Goal: Task Accomplishment & Management: Manage account settings

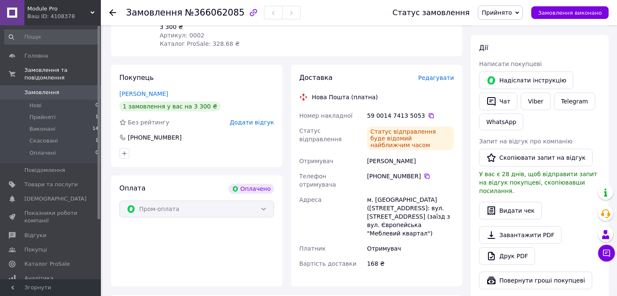
scroll to position [121, 0]
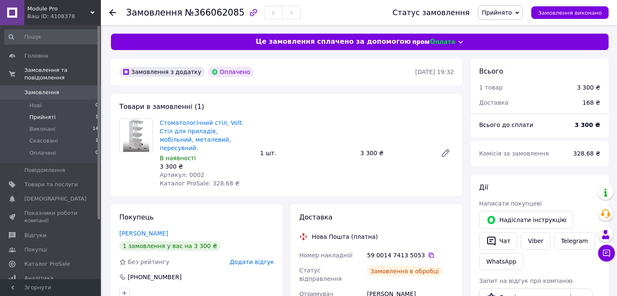
scroll to position [121, 0]
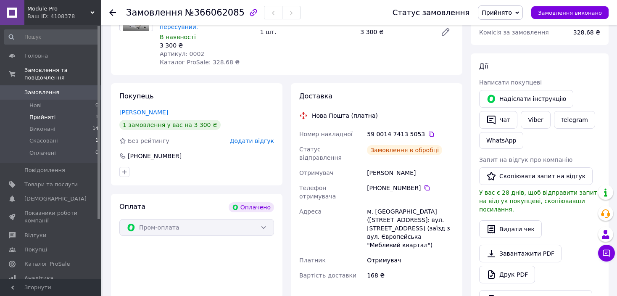
click at [45, 111] on li "Прийняті 1" at bounding box center [51, 117] width 103 height 12
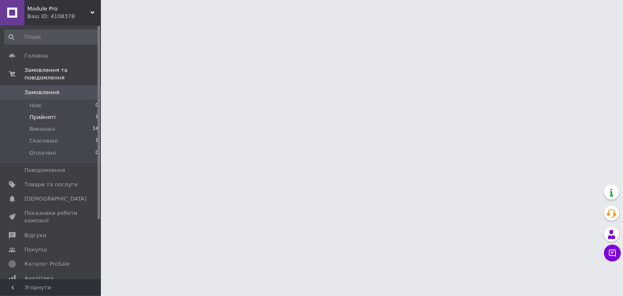
click at [37, 113] on span "Прийняті" at bounding box center [42, 117] width 26 height 8
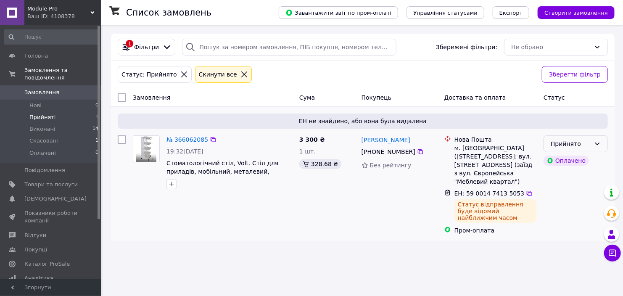
click at [596, 140] on icon at bounding box center [597, 143] width 7 height 7
click at [568, 161] on li "Виконано" at bounding box center [575, 161] width 63 height 15
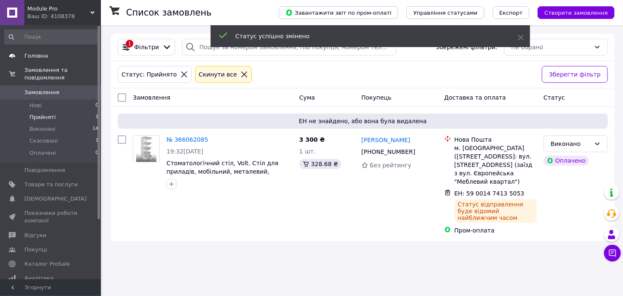
click at [42, 54] on span "Головна" at bounding box center [36, 56] width 24 height 8
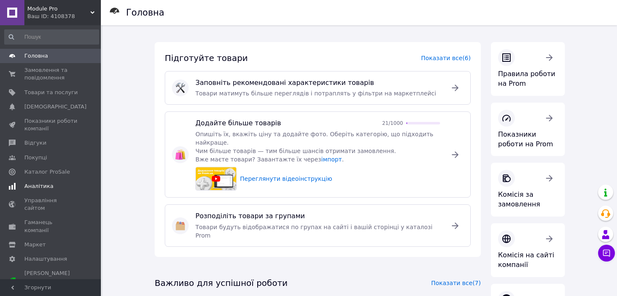
click at [39, 187] on span "Аналітика" at bounding box center [38, 186] width 29 height 8
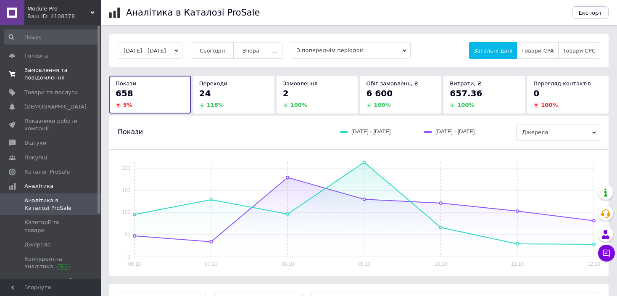
click at [43, 67] on span "Замовлення та повідомлення" at bounding box center [50, 73] width 53 height 15
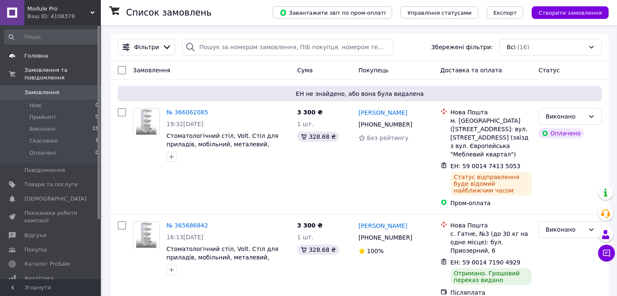
click at [39, 56] on span "Головна" at bounding box center [36, 56] width 24 height 8
